Goal: Task Accomplishment & Management: Manage account settings

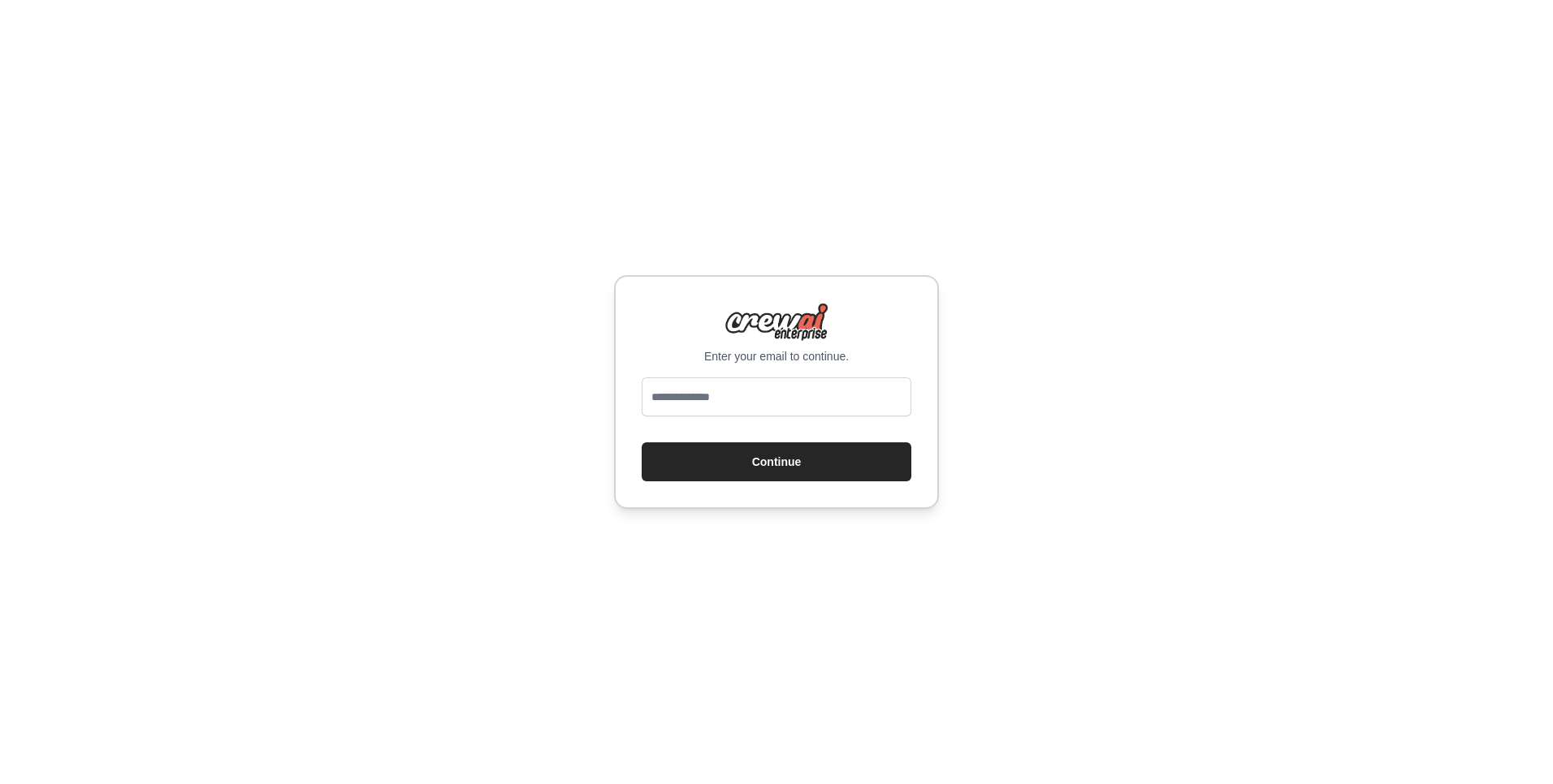
type input "**********"
click at [732, 469] on button "Continue" at bounding box center [776, 461] width 270 height 39
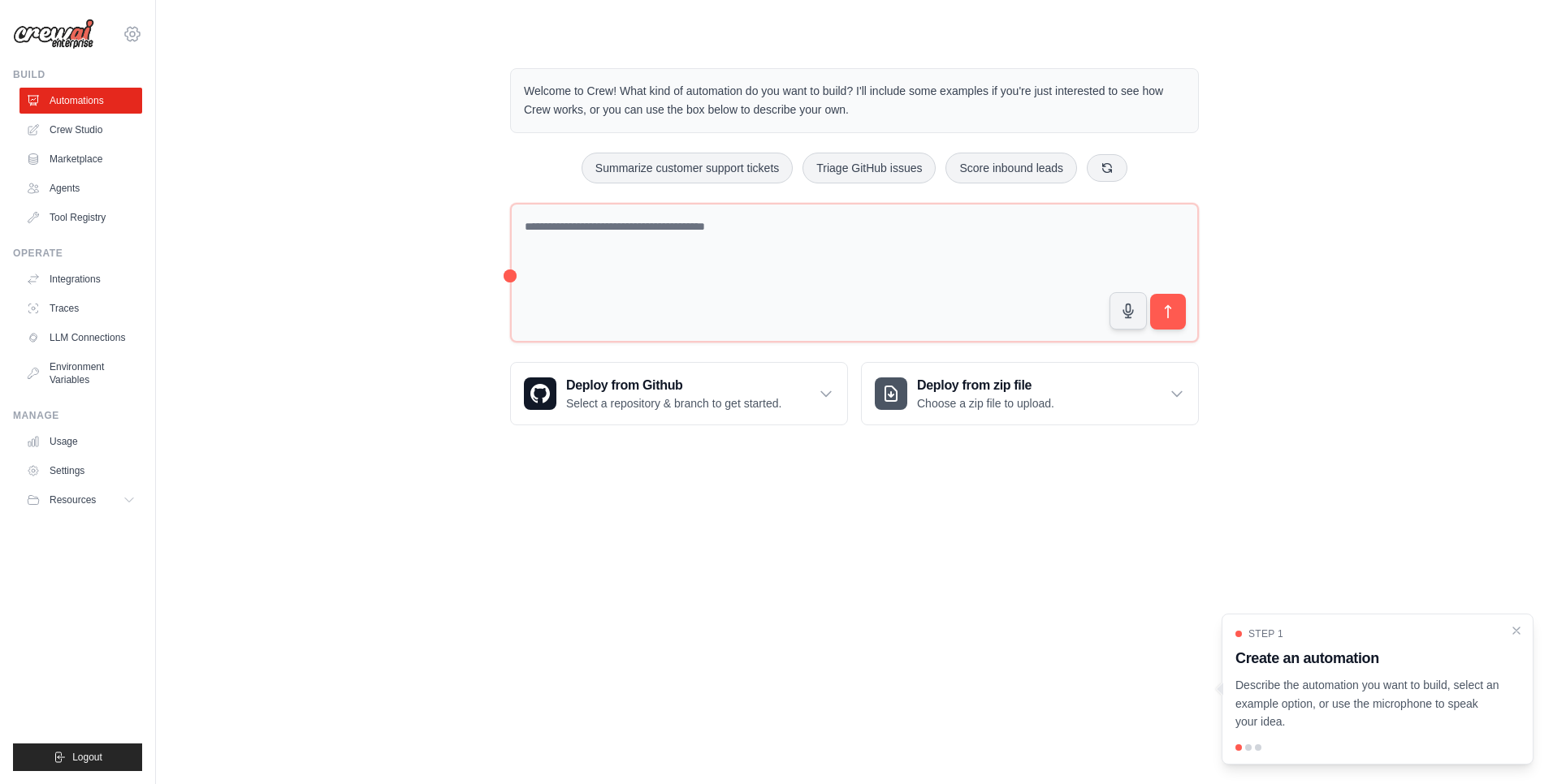
click at [137, 29] on icon at bounding box center [132, 34] width 19 height 19
click at [108, 110] on link "Settings" at bounding box center [132, 110] width 143 height 29
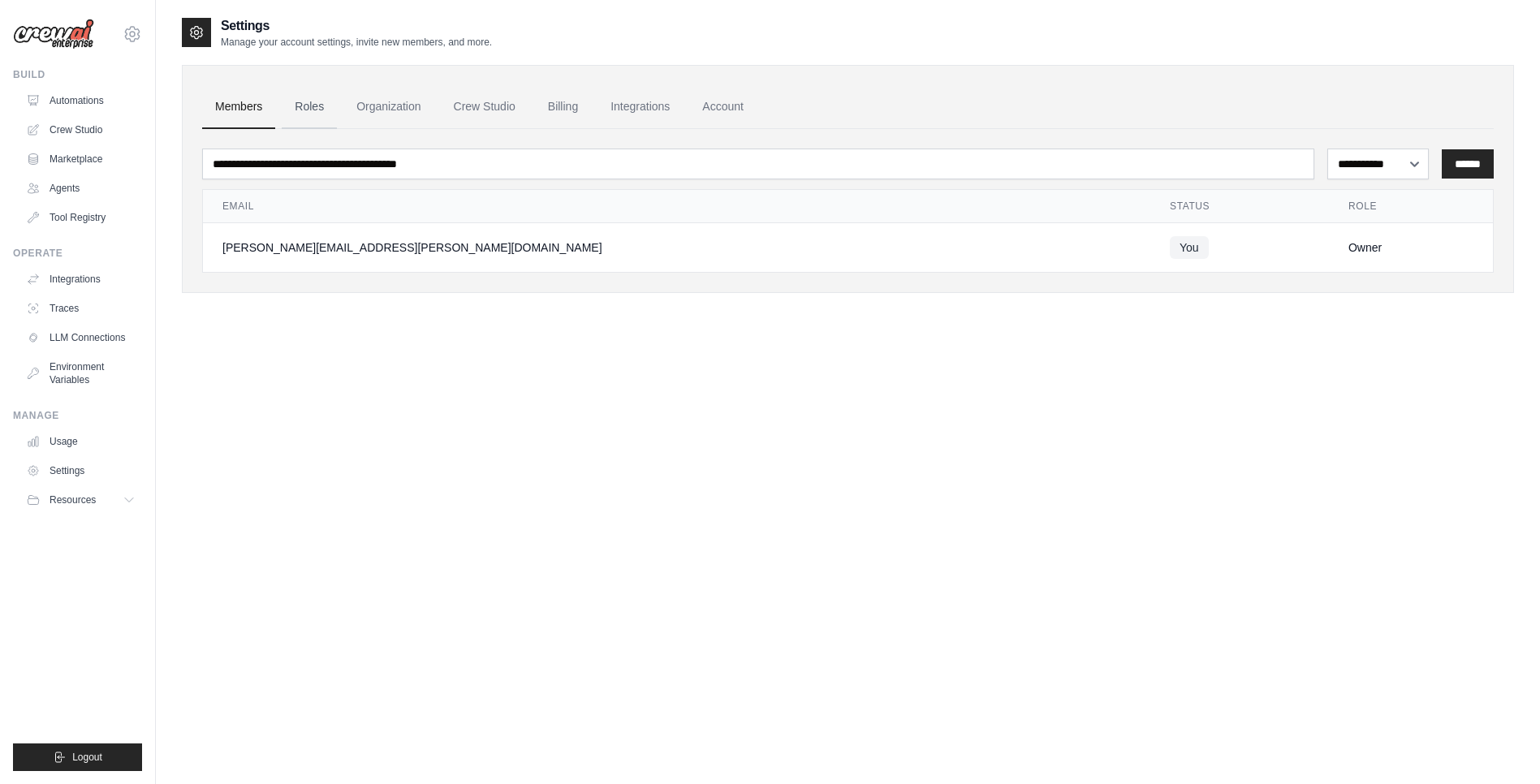
click at [310, 113] on link "Roles" at bounding box center [309, 107] width 55 height 44
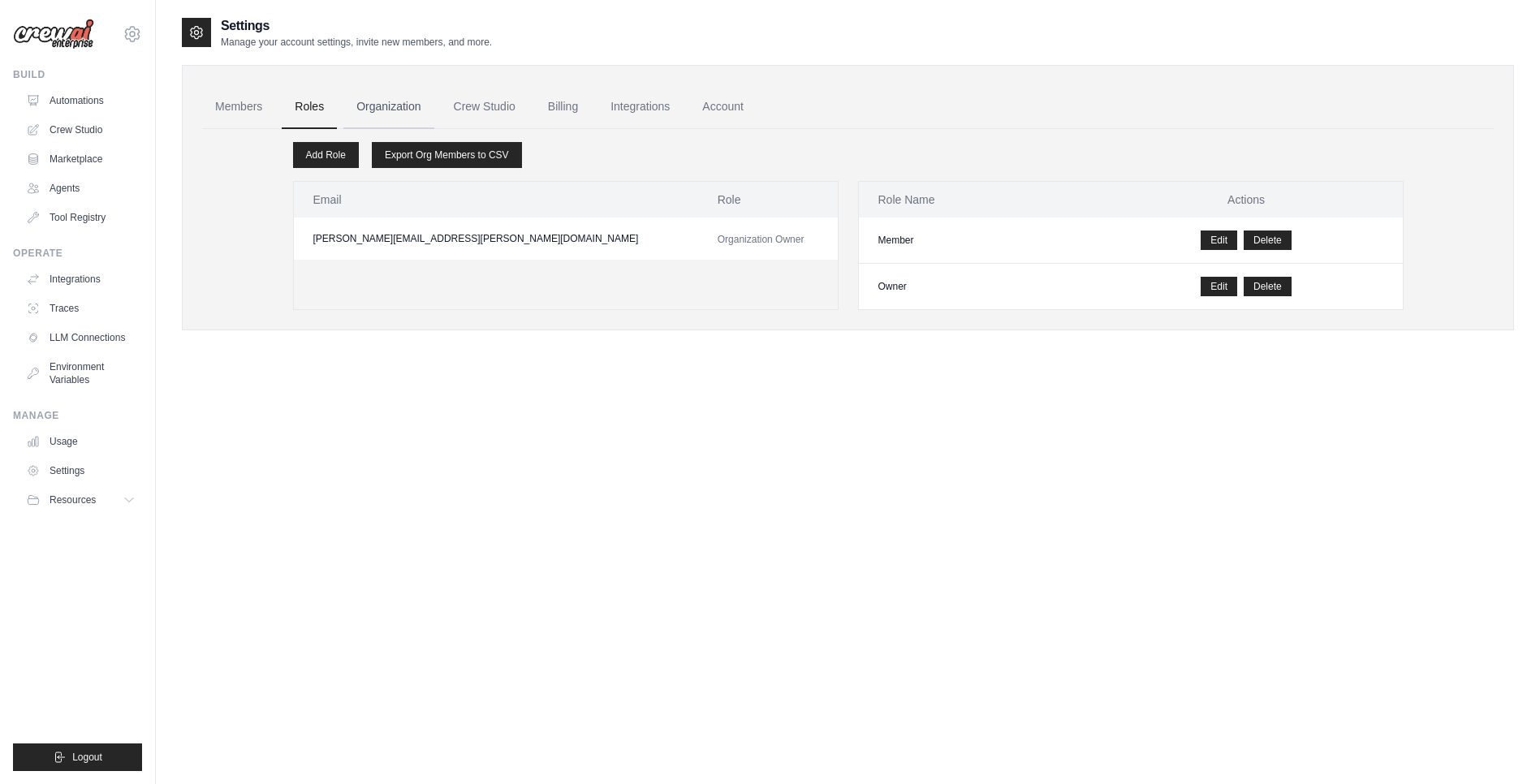
click at [377, 110] on link "Organization" at bounding box center [388, 107] width 90 height 44
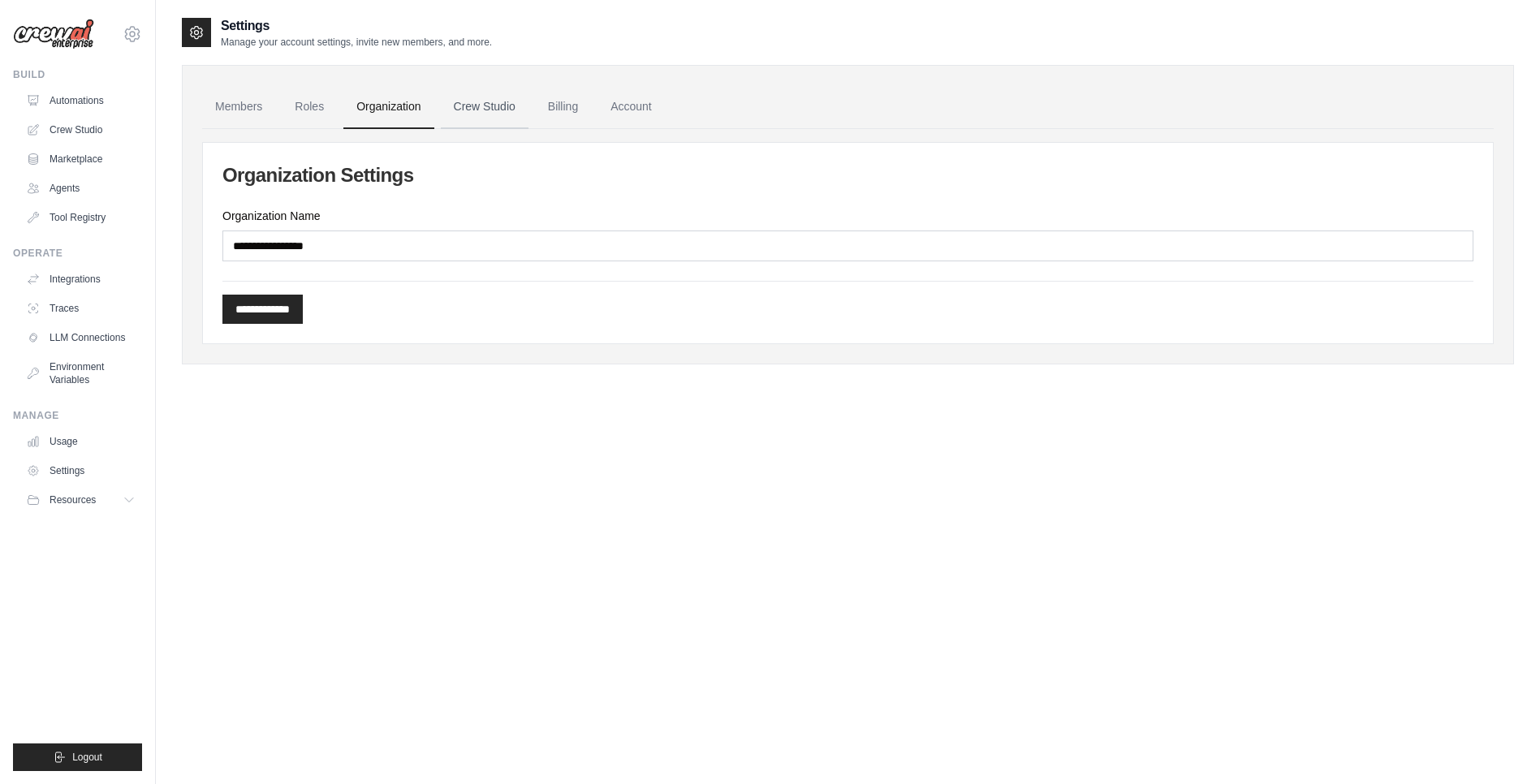
click at [506, 109] on link "Crew Studio" at bounding box center [485, 107] width 88 height 44
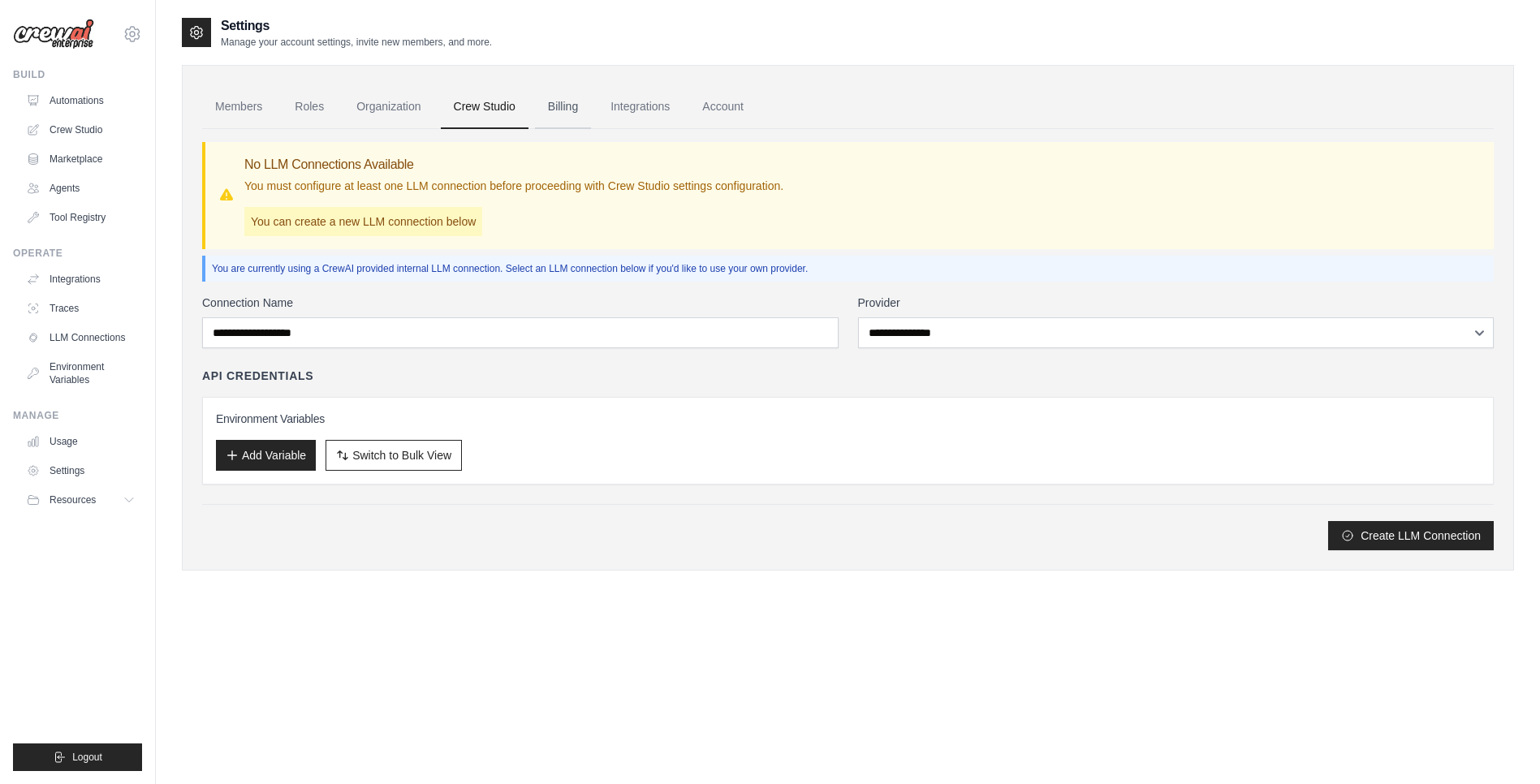
click at [578, 111] on link "Billing" at bounding box center [562, 107] width 56 height 44
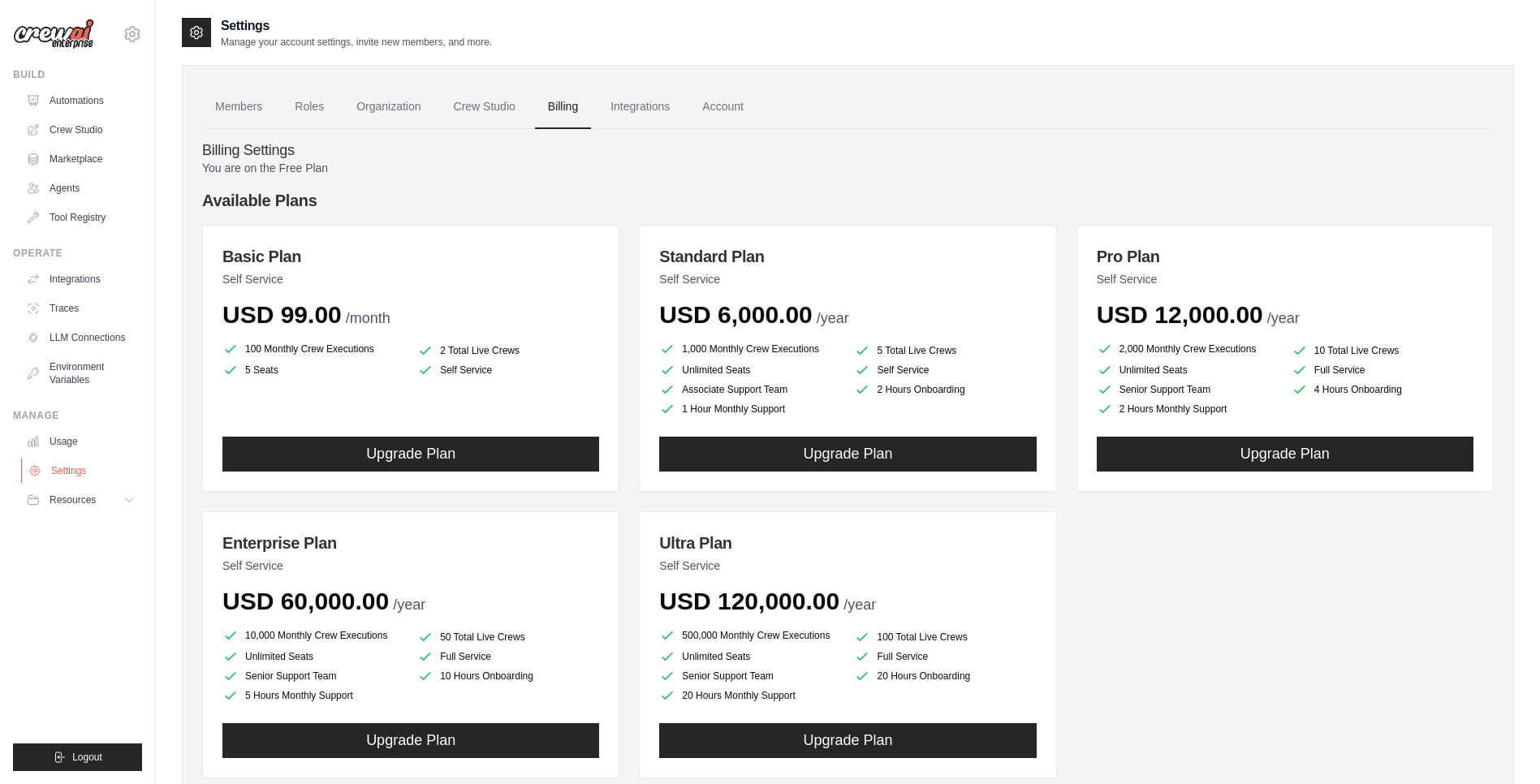
click at [87, 469] on link "Settings" at bounding box center [83, 470] width 123 height 26
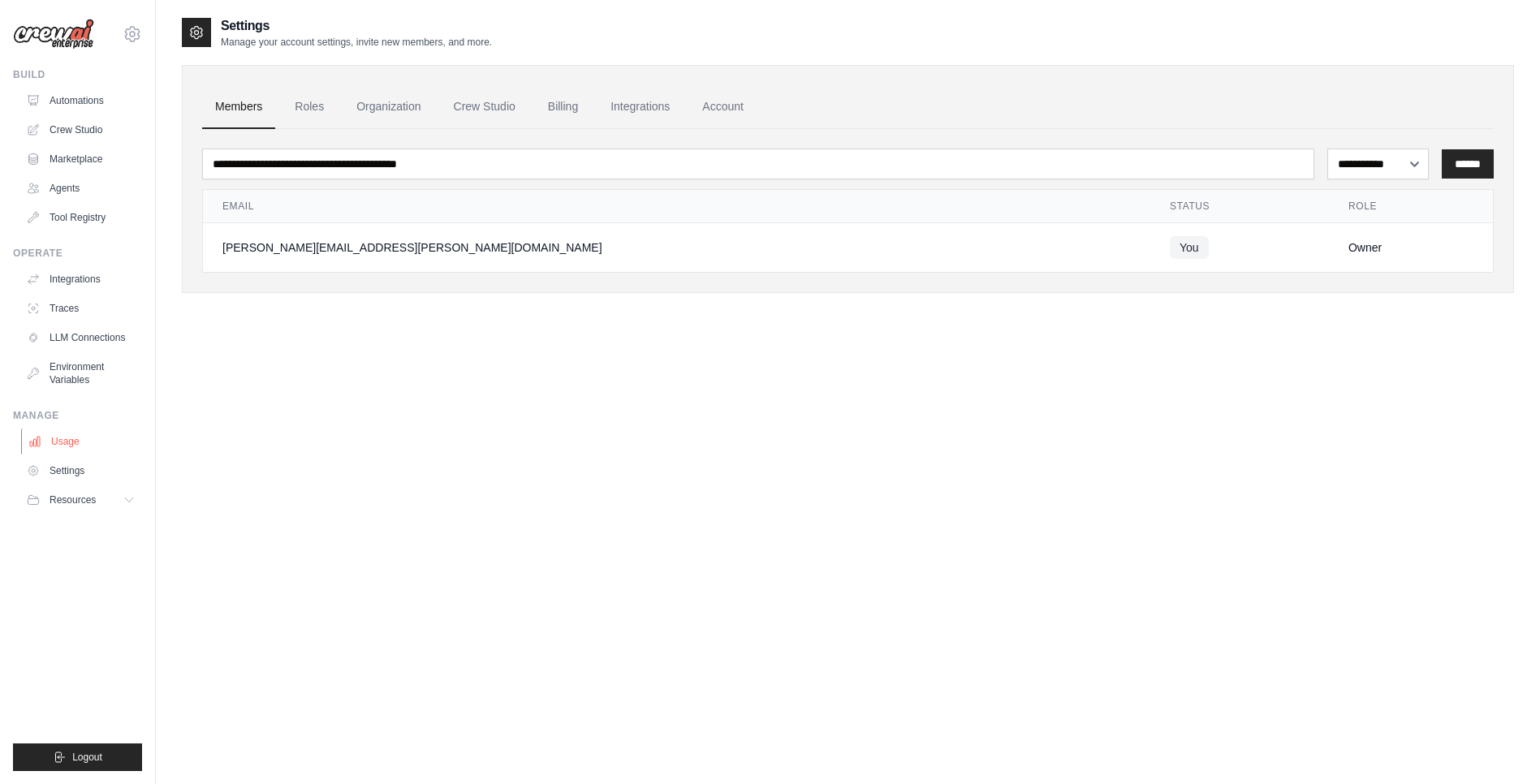
click at [85, 438] on link "Usage" at bounding box center [83, 441] width 123 height 26
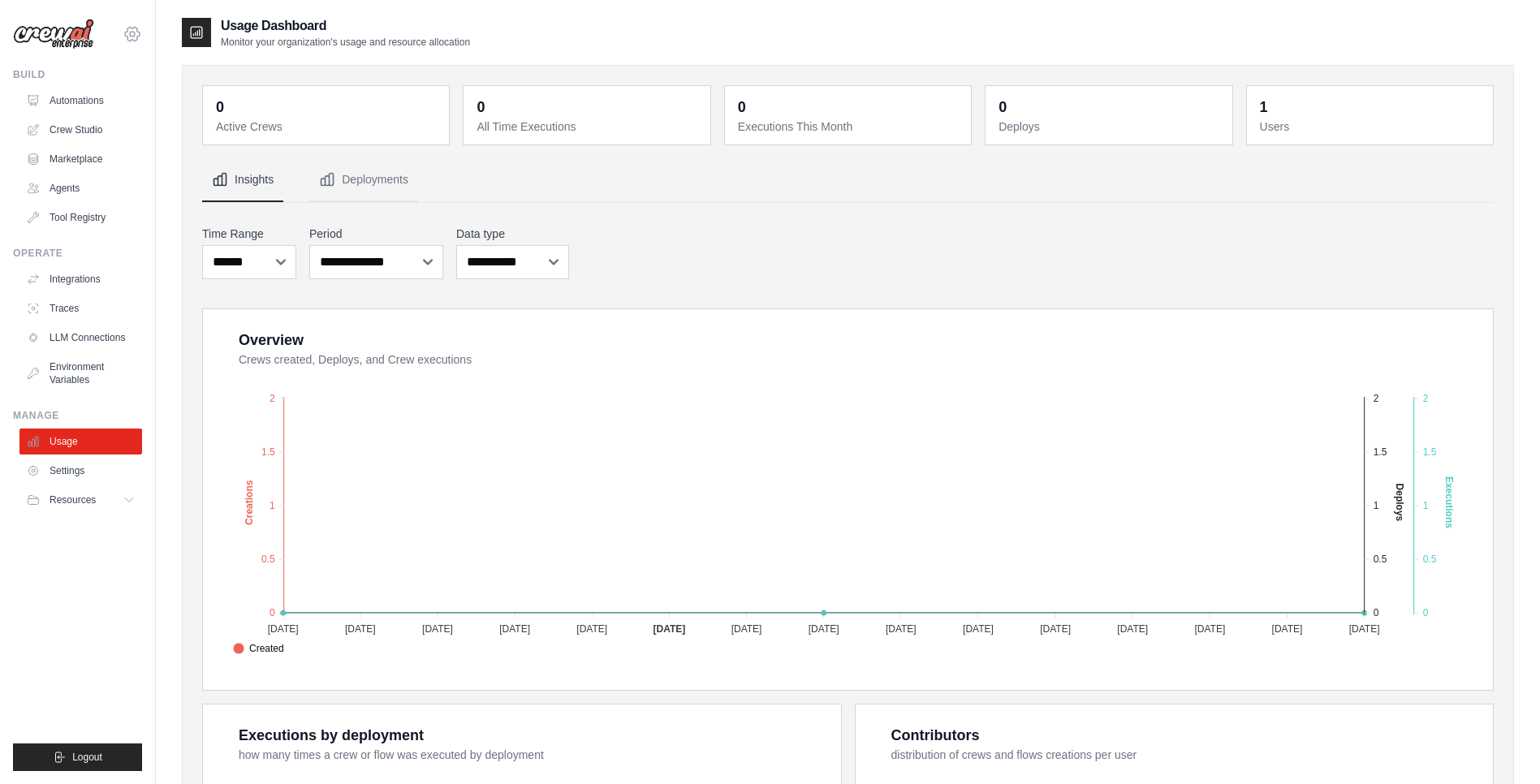
click at [138, 29] on icon at bounding box center [132, 33] width 15 height 14
click at [74, 32] on img at bounding box center [53, 34] width 82 height 31
